Goal: Information Seeking & Learning: Learn about a topic

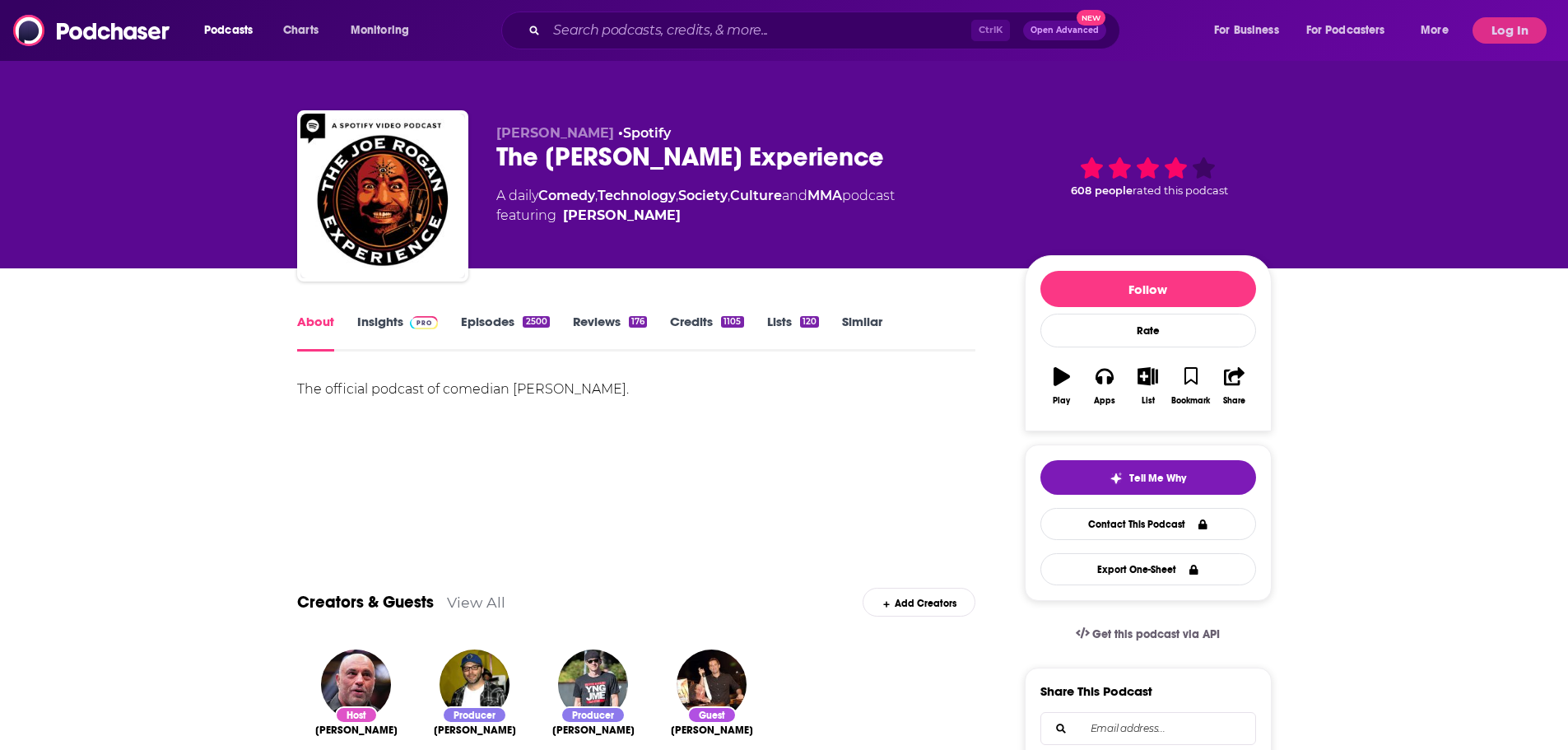
click at [378, 328] on link "Insights" at bounding box center [398, 333] width 82 height 38
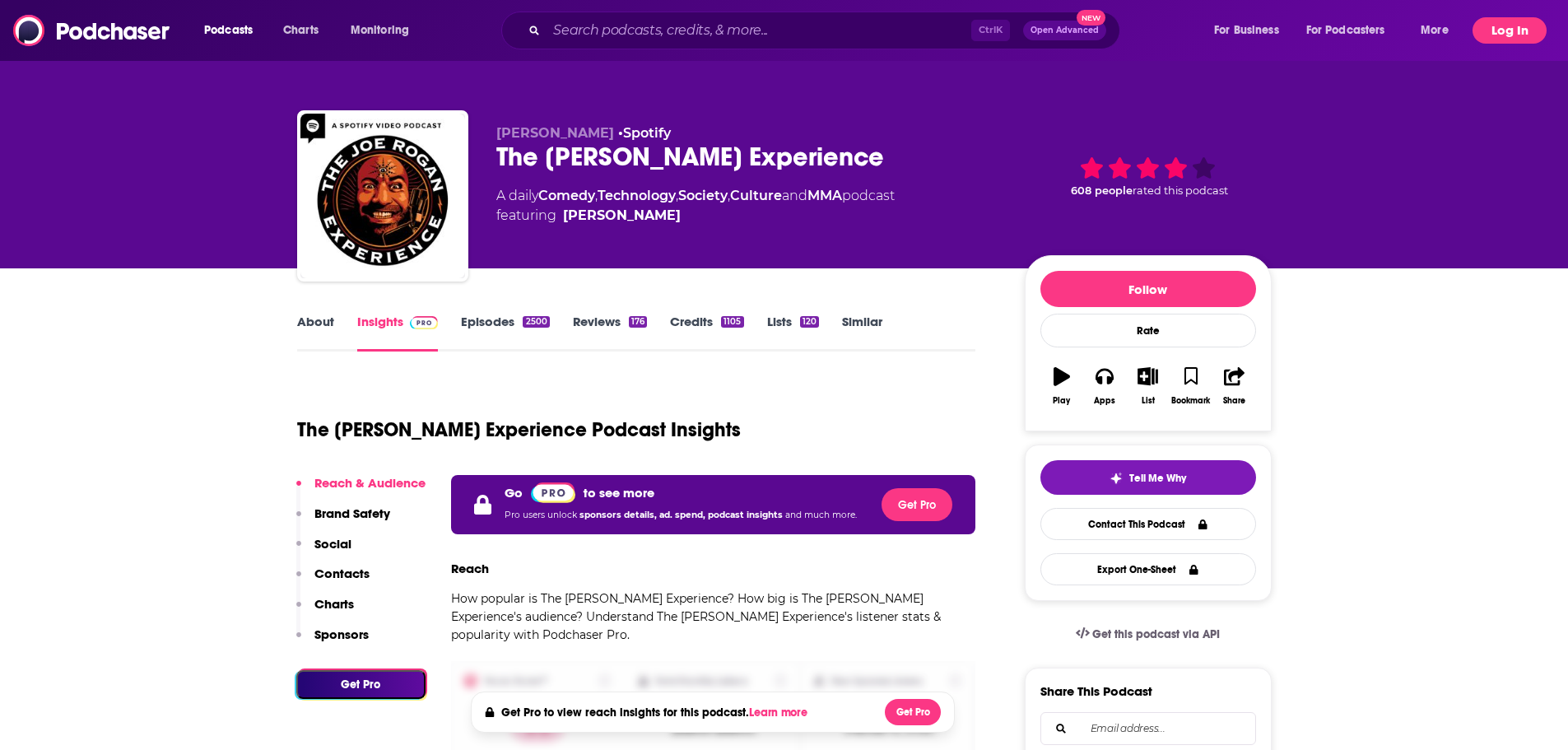
click at [1483, 32] on button "Log In" at bounding box center [1509, 30] width 74 height 26
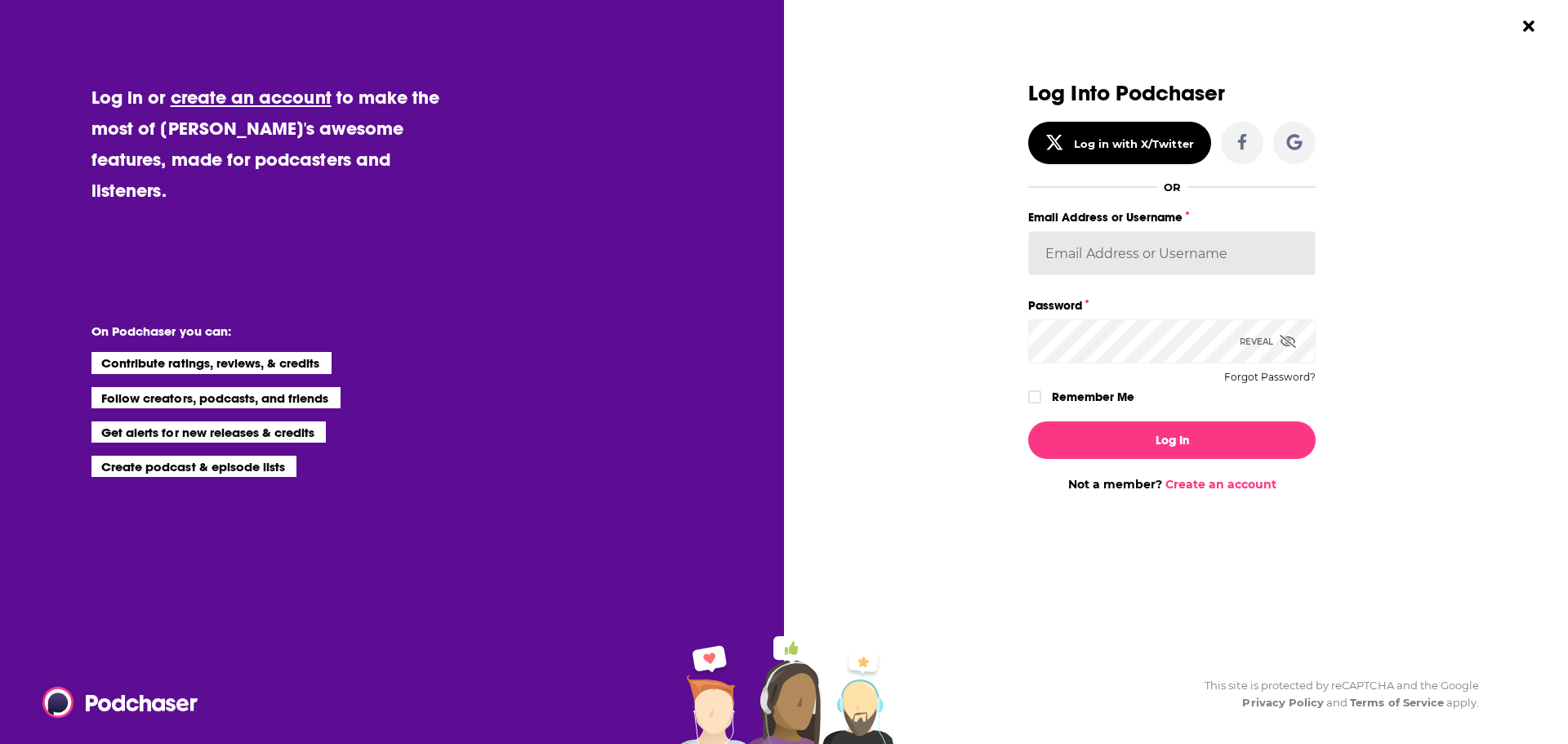
type input "[EMAIL_ADDRESS][DOMAIN_NAME]"
click at [1094, 432] on button "Log In" at bounding box center [1171, 440] width 287 height 38
